Goal: Transaction & Acquisition: Purchase product/service

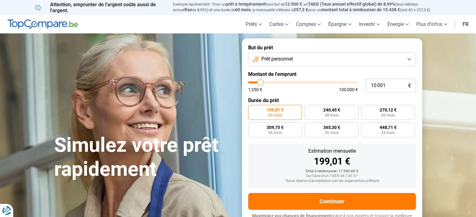
type input "9 250"
type input "9250"
type input "10 000"
type input "10000"
type input "11 250"
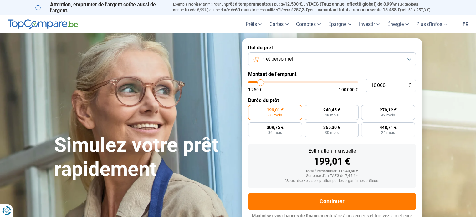
type input "11250"
type input "13 000"
type input "13000"
type input "14 750"
type input "14750"
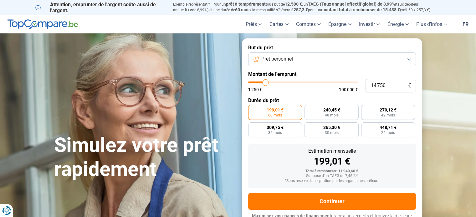
type input "16 000"
type input "16000"
type input "18 750"
type input "18750"
type input "23 250"
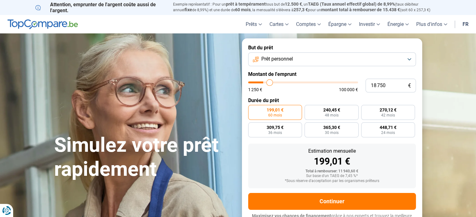
type input "23250"
type input "29 500"
type input "29500"
type input "33 750"
type input "33750"
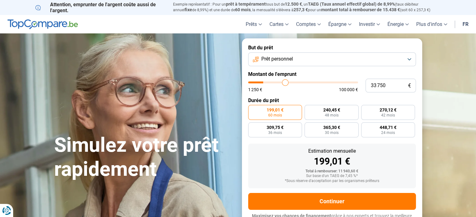
type input "38 250"
type input "38250"
type input "41 250"
type input "41250"
type input "45 750"
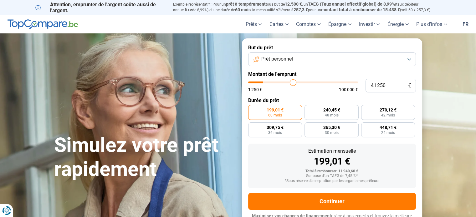
type input "45750"
type input "50 750"
type input "50750"
type input "55 500"
type input "55500"
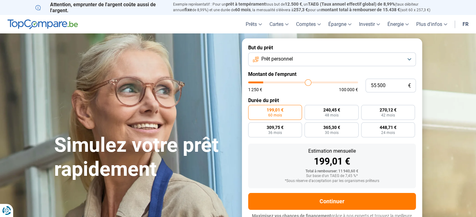
type input "57 750"
type input "57750"
type input "59 000"
type input "59000"
type input "58 500"
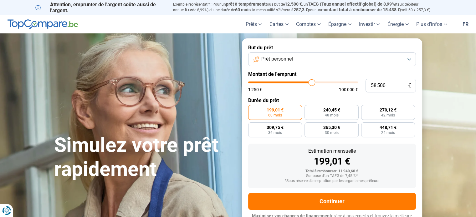
type input "58500"
type input "58 250"
type input "58250"
type input "58 000"
type input "58000"
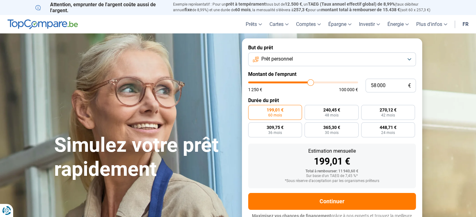
type input "57 750"
type input "57750"
type input "57 250"
type input "57250"
type input "56 750"
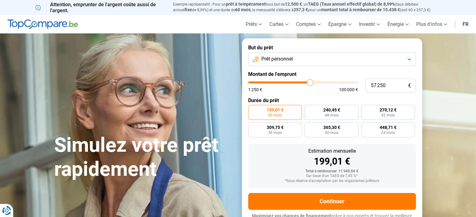
type input "56750"
type input "56 250"
type input "56250"
type input "55 750"
type input "55750"
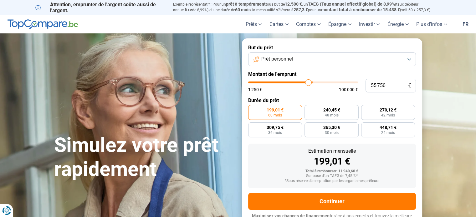
type input "55 250"
type input "55250"
type input "54 750"
type input "54750"
type input "54 500"
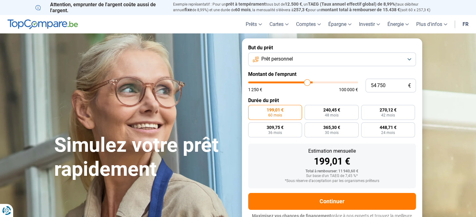
type input "54500"
type input "54 000"
type input "54000"
type input "53 750"
type input "53750"
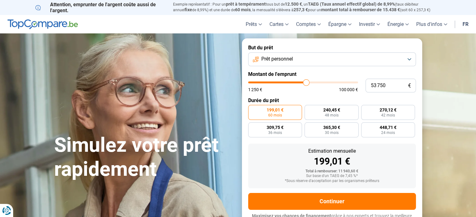
type input "53 250"
type input "53250"
type input "53 000"
type input "53000"
type input "52 750"
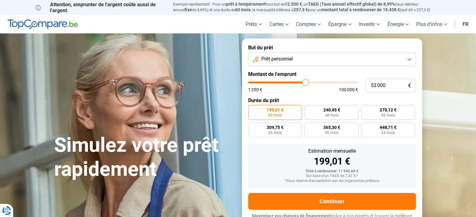
type input "52750"
type input "52 250"
type input "52250"
type input "52 000"
type input "52000"
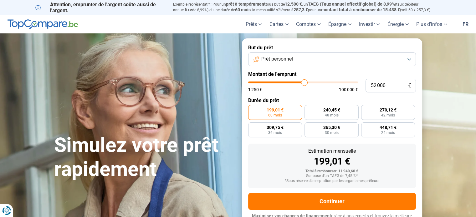
type input "51 500"
type input "51500"
type input "51 250"
type input "51250"
type input "50 750"
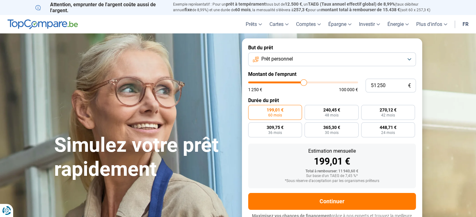
type input "50750"
type input "50 500"
type input "50500"
type input "50 000"
type input "50000"
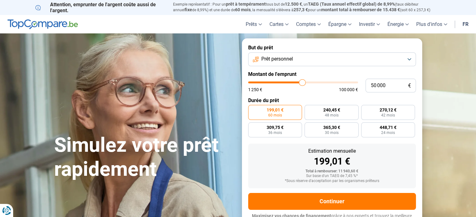
type input "49 750"
type input "49750"
type input "49 500"
type input "49500"
type input "49 000"
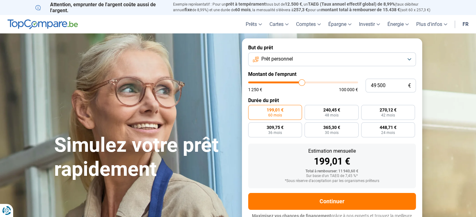
type input "49000"
type input "48 500"
type input "48500"
type input "47 500"
type input "47500"
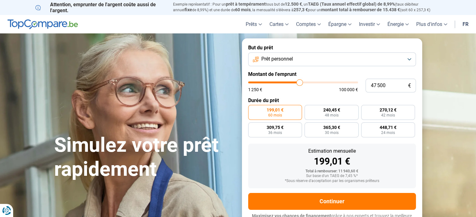
type input "46 250"
type input "46000"
type input "44 500"
type input "44500"
type input "44 250"
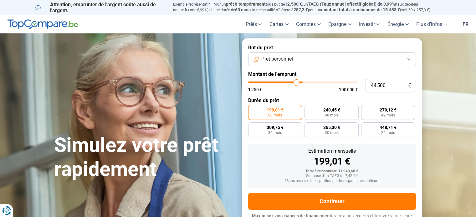
type input "44250"
type input "44 000"
type input "44000"
type input "43 750"
type input "43750"
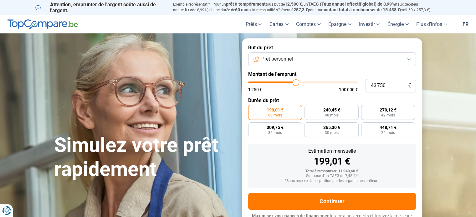
type input "43 500"
type input "43500"
type input "43 250"
type input "43250"
type input "42 750"
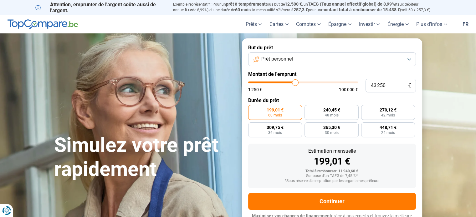
type input "42750"
type input "42 250"
type input "42250"
type input "42 000"
type input "42000"
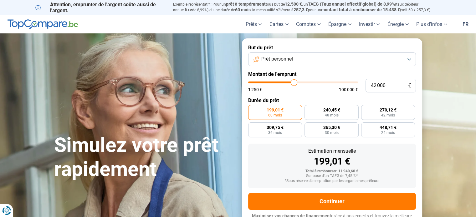
type input "41 750"
type input "41750"
type input "41 500"
type input "41500"
type input "41 000"
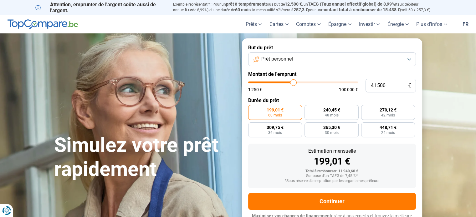
type input "41000"
type input "40 750"
type input "40750"
type input "40 500"
type input "40500"
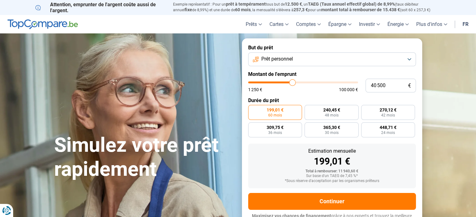
type input "40 250"
type input "40250"
type input "39 750"
type input "39750"
type input "39 250"
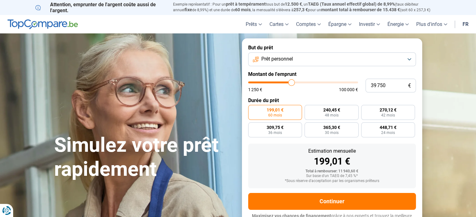
type input "39250"
type input "39 000"
type input "39000"
type input "38 500"
type input "38500"
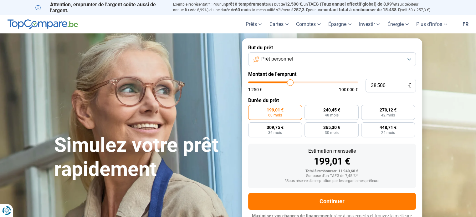
type input "38 250"
type input "38250"
type input "38 000"
type input "38000"
type input "37 750"
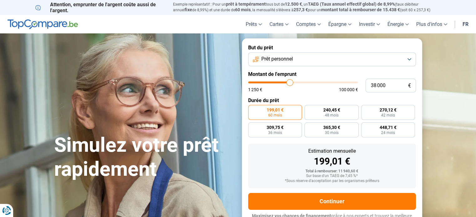
type input "37750"
type input "37 250"
type input "37250"
type input "37 000"
type input "37000"
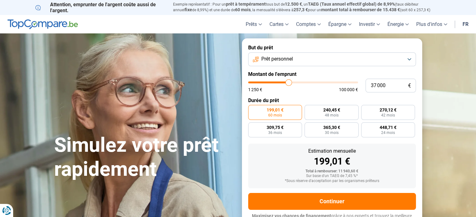
type input "36 750"
type input "36750"
type input "36 500"
type input "36500"
type input "36 250"
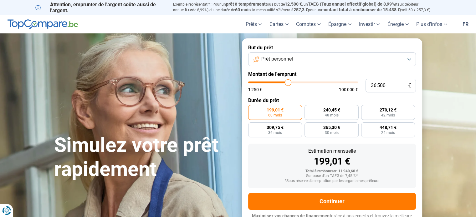
type input "36250"
type input "36 000"
type input "36000"
type input "35 750"
type input "35500"
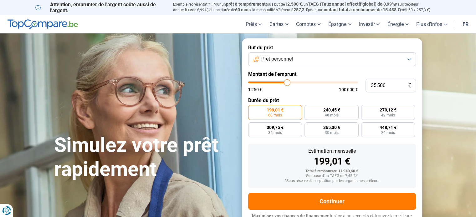
type input "35 250"
type input "35250"
type input "34 750"
type input "34750"
type input "34 000"
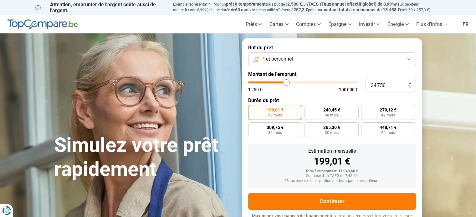
type input "34000"
type input "33 500"
type input "33500"
type input "33 250"
type input "33250"
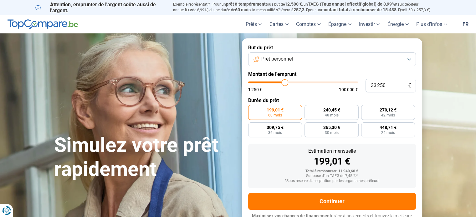
type input "33 000"
type input "33000"
type input "32 750"
type input "32750"
type input "32 250"
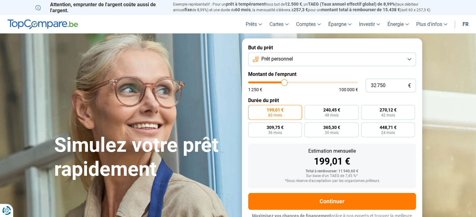
type input "32250"
type input "32 000"
type input "32000"
type input "31 750"
type input "31750"
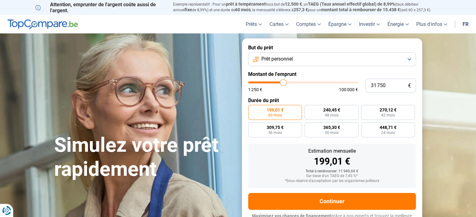
type input "31 500"
type input "31500"
type input "31 250"
type input "31250"
type input "30 750"
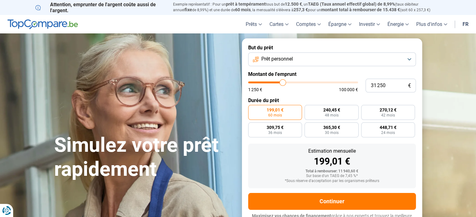
type input "30750"
type input "30 500"
type input "30500"
type input "30 250"
type input "30250"
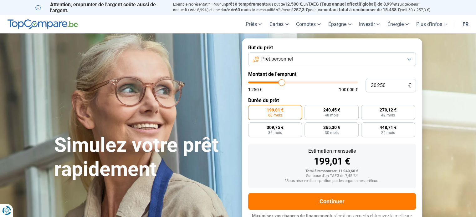
type input "30 000"
type input "30000"
type input "29 750"
type input "29750"
type input "29 250"
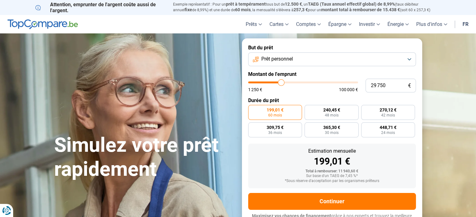
type input "29250"
type input "29 000"
type input "29000"
type input "28 750"
type input "28750"
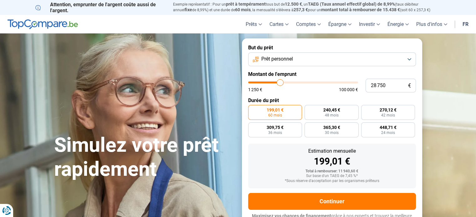
type input "28 500"
type input "28500"
type input "28 250"
type input "28250"
type input "28 000"
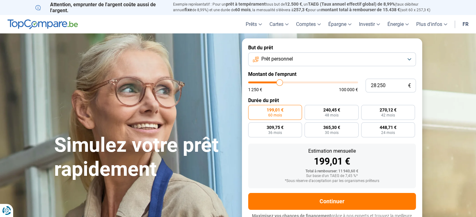
type input "28000"
type input "27 750"
type input "27750"
type input "27 500"
type input "27500"
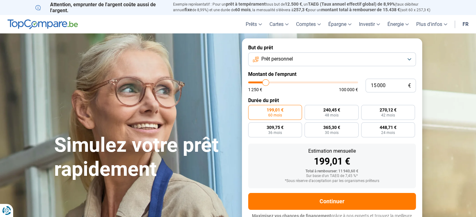
drag, startPoint x: 260, startPoint y: 83, endPoint x: 266, endPoint y: 87, distance: 7.0
click at [266, 84] on input "range" at bounding box center [303, 83] width 110 height 2
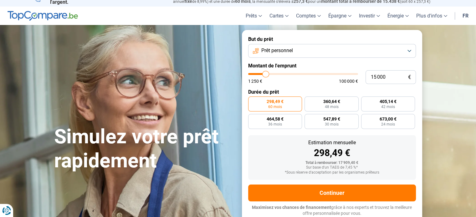
click at [322, 85] on form "But du prêt Prêt personnel Montant de l'emprunt 15 000 € 1 250 € 100 000 € Duré…" at bounding box center [332, 126] width 180 height 193
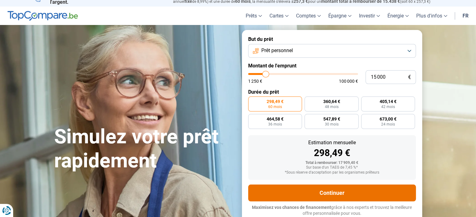
click at [335, 190] on button "Continuer" at bounding box center [332, 193] width 168 height 17
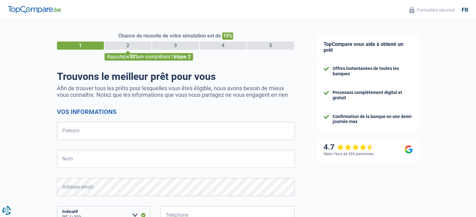
select select "32"
drag, startPoint x: 294, startPoint y: 122, endPoint x: 262, endPoint y: 110, distance: 33.5
click at [262, 110] on form "Vos informations Prénom Tous les champs sont obligatoires. Veuillez fournir une…" at bounding box center [176, 205] width 238 height 195
